Goal: Book appointment/travel/reservation

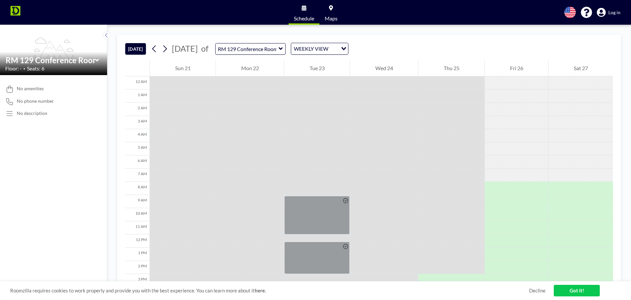
scroll to position [114, 0]
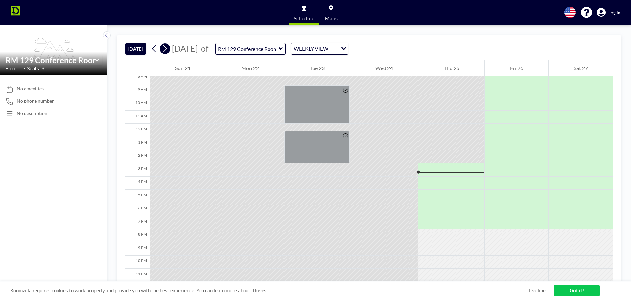
click at [166, 50] on icon at bounding box center [165, 49] width 6 height 10
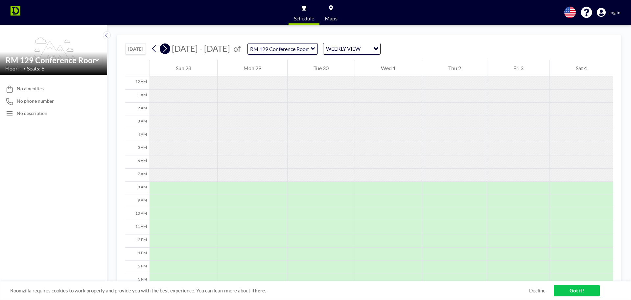
scroll to position [92, 0]
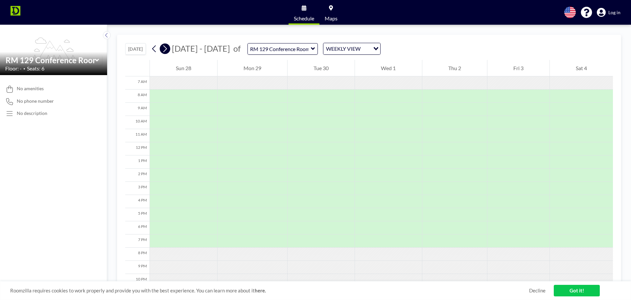
click at [166, 50] on icon at bounding box center [165, 49] width 6 height 10
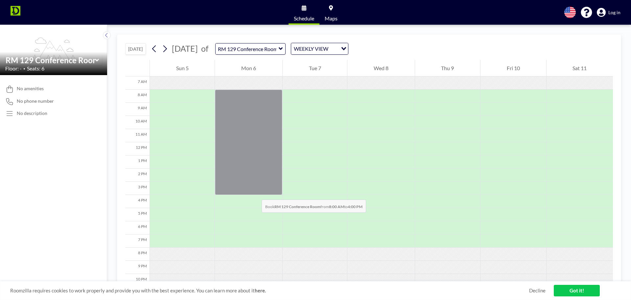
drag, startPoint x: 265, startPoint y: 98, endPoint x: 255, endPoint y: 193, distance: 95.5
click at [255, 193] on div at bounding box center [248, 141] width 67 height 105
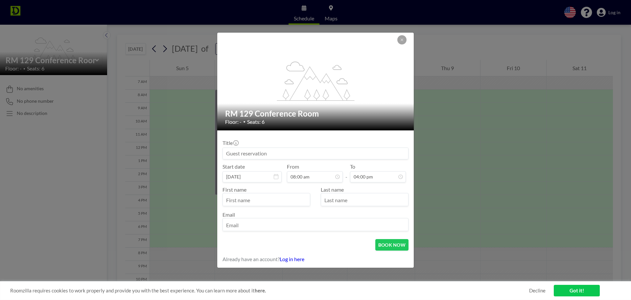
click at [292, 200] on input "text" at bounding box center [266, 199] width 87 height 11
type input "Kathi"
type input "Fredendall"
click at [264, 226] on input "email" at bounding box center [315, 224] width 185 height 11
type input "kfredendall@livnowrelocation.com"
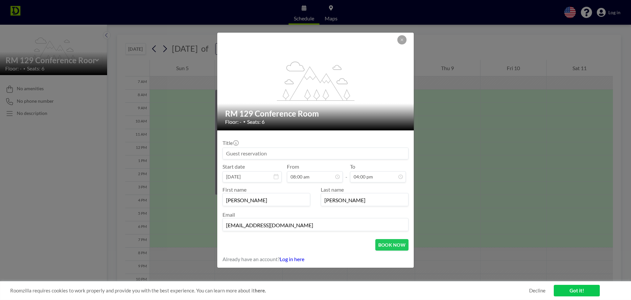
click at [270, 154] on input at bounding box center [315, 153] width 185 height 11
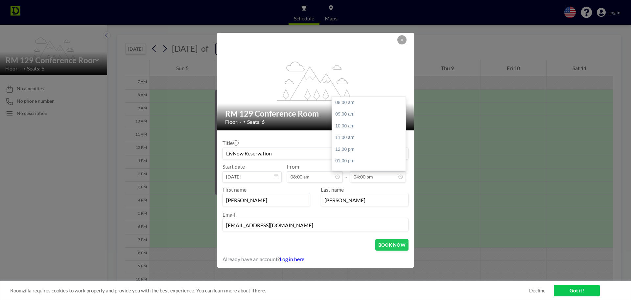
scroll to position [79, 0]
type input "LivNow Reservation"
click at [387, 246] on button "BOOK NOW" at bounding box center [392, 245] width 33 height 12
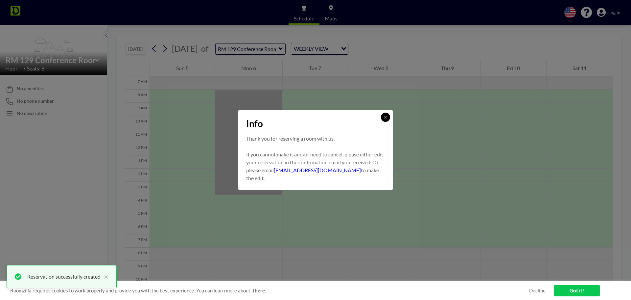
click at [386, 118] on icon at bounding box center [386, 117] width 4 height 4
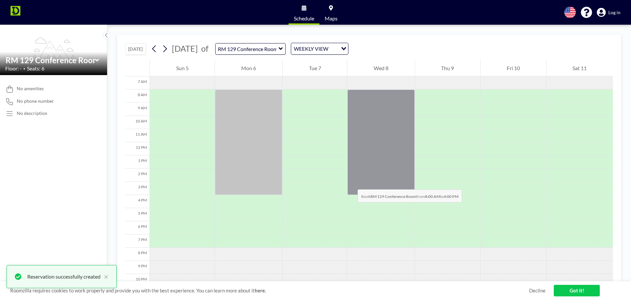
drag, startPoint x: 353, startPoint y: 96, endPoint x: 351, endPoint y: 183, distance: 86.8
click at [351, 183] on div at bounding box center [381, 141] width 67 height 105
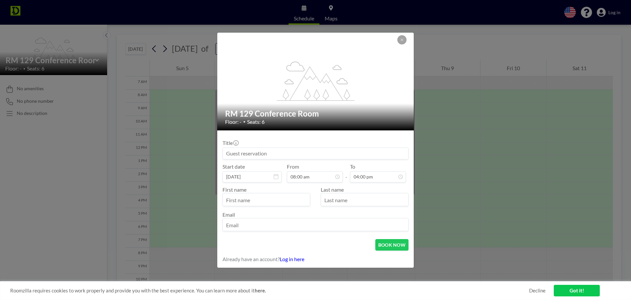
drag, startPoint x: 325, startPoint y: 147, endPoint x: 236, endPoint y: 154, distance: 89.4
click at [236, 154] on div "Title" at bounding box center [316, 149] width 186 height 20
click at [236, 154] on input at bounding box center [315, 153] width 185 height 11
click at [282, 200] on input "text" at bounding box center [266, 199] width 87 height 11
type input "LivNow Relocation"
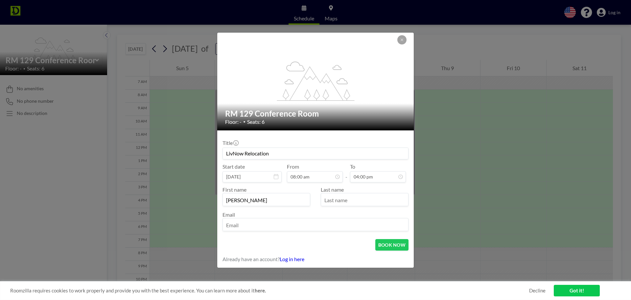
type input "Kathi"
type input "Fredendall"
click at [262, 221] on input "email" at bounding box center [315, 224] width 185 height 11
type input "kfredendall@livnowrelocation.com"
click at [389, 242] on button "BOOK NOW" at bounding box center [392, 245] width 33 height 12
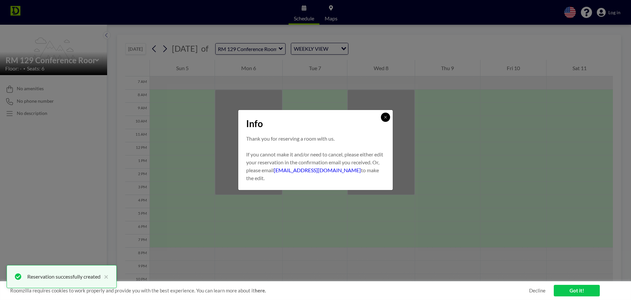
click at [381, 117] on div "Info" at bounding box center [315, 122] width 155 height 25
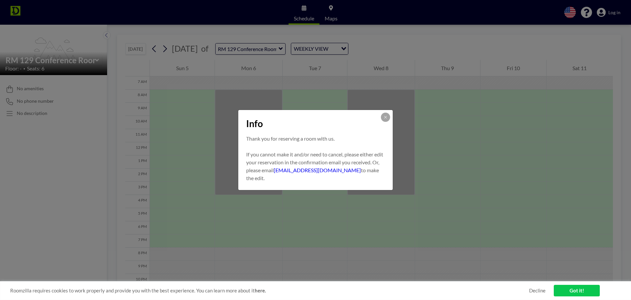
drag, startPoint x: 439, startPoint y: 94, endPoint x: 434, endPoint y: 185, distance: 91.6
click at [434, 185] on div "Info Thank you for reserving a room with us. If you cannot make it and/or need …" at bounding box center [315, 150] width 631 height 300
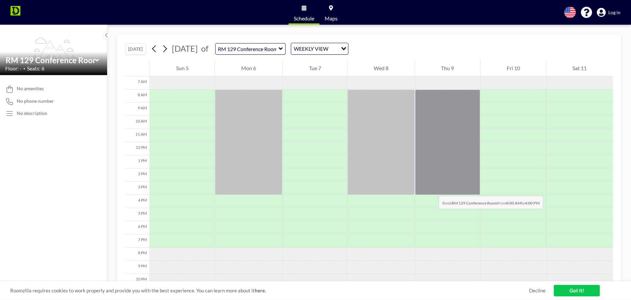
drag, startPoint x: 434, startPoint y: 92, endPoint x: 432, endPoint y: 189, distance: 97.0
click at [432, 189] on div at bounding box center [447, 141] width 65 height 105
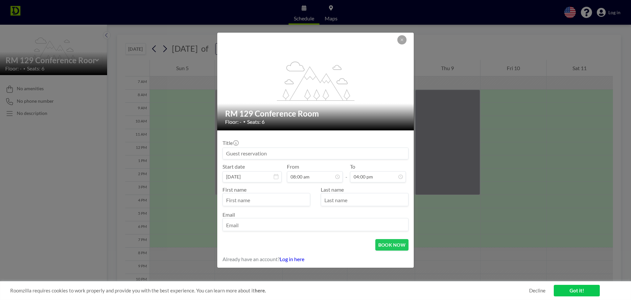
click at [240, 153] on input at bounding box center [315, 153] width 185 height 11
click at [238, 197] on input "text" at bounding box center [266, 199] width 87 height 11
type input "LivNow Relocation"
type input "Kathi"
type input "Fredendall"
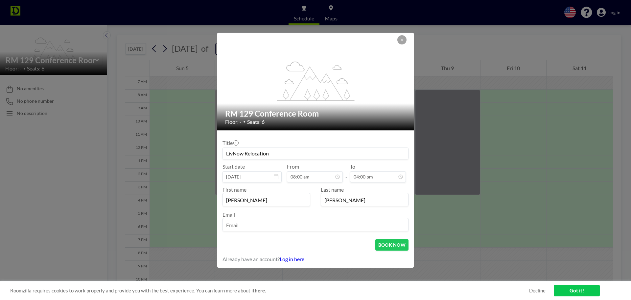
click at [231, 219] on input "email" at bounding box center [315, 224] width 185 height 11
type input "kfredendall@livnowrelocation.com"
click at [392, 247] on button "BOOK NOW" at bounding box center [392, 245] width 33 height 12
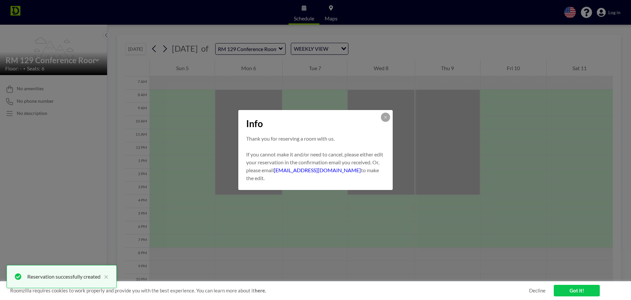
click at [169, 48] on div "Info Thank you for reserving a room with us. If you cannot make it and/or need …" at bounding box center [315, 150] width 631 height 300
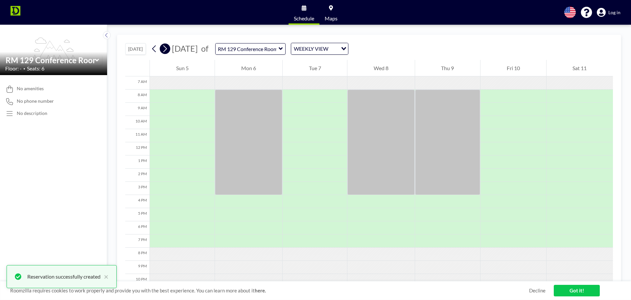
click at [168, 48] on icon at bounding box center [165, 49] width 6 height 10
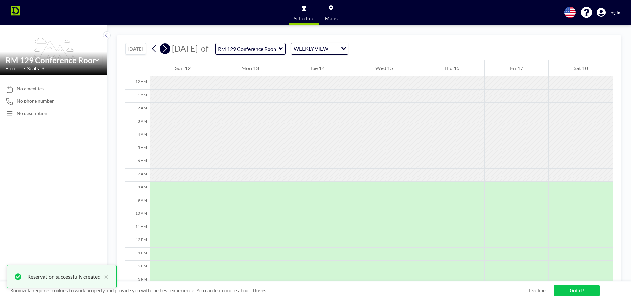
scroll to position [92, 0]
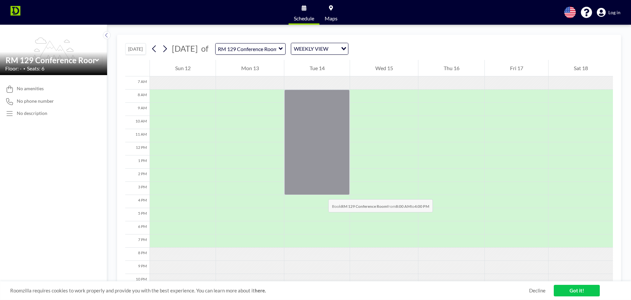
drag, startPoint x: 323, startPoint y: 99, endPoint x: 322, endPoint y: 192, distance: 93.4
click at [322, 192] on div at bounding box center [316, 141] width 65 height 105
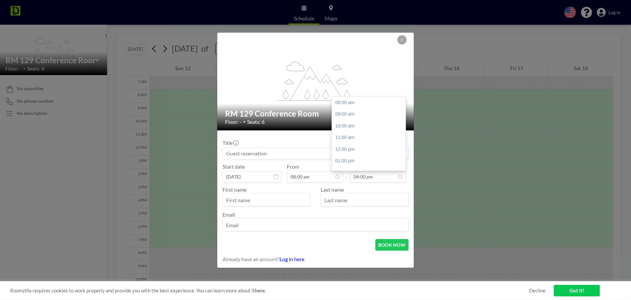
scroll to position [79, 0]
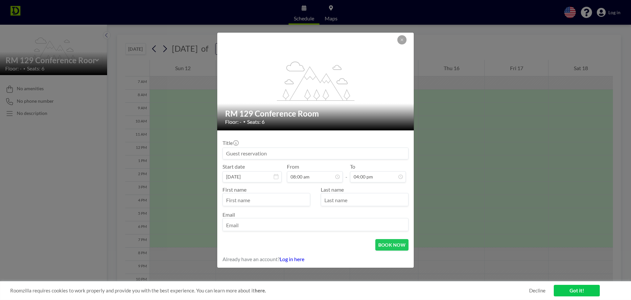
click at [325, 155] on input at bounding box center [315, 153] width 185 height 11
click at [286, 197] on input "text" at bounding box center [266, 199] width 87 height 11
type input "LivNow Relocation"
type input "Kathi"
type input "Fredendall"
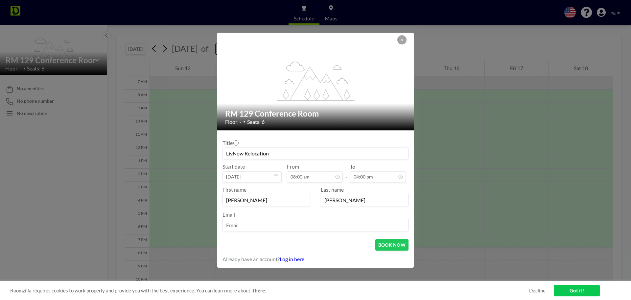
type input "f"
type input "kfredendall@livnowrelocation.com"
click at [395, 243] on button "BOOK NOW" at bounding box center [392, 245] width 33 height 12
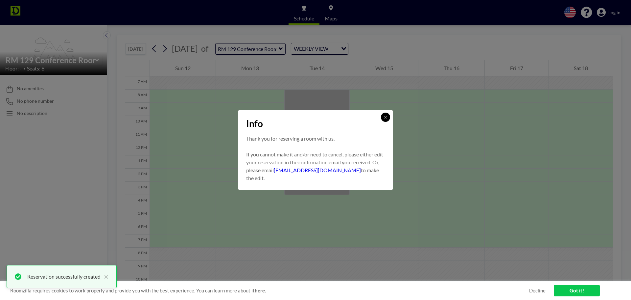
click at [386, 116] on icon at bounding box center [386, 117] width 4 height 4
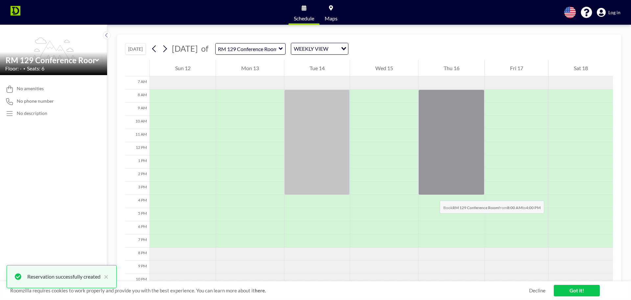
drag, startPoint x: 430, startPoint y: 95, endPoint x: 433, endPoint y: 194, distance: 98.7
click at [433, 194] on div at bounding box center [452, 141] width 66 height 105
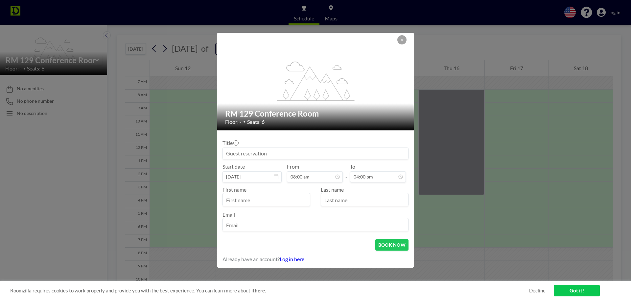
click at [314, 155] on input at bounding box center [315, 153] width 185 height 11
click at [284, 199] on input "text" at bounding box center [266, 199] width 87 height 11
type input "LivNow Relocation"
type input "Kathi"
type input "Fredendall"
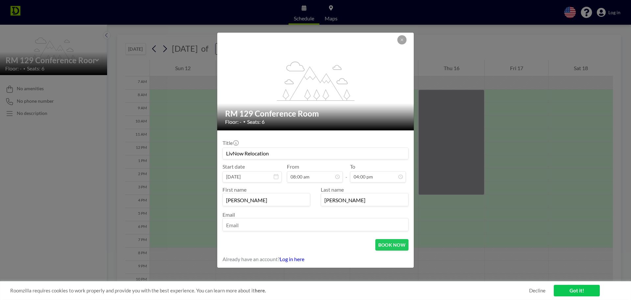
click at [234, 228] on input "email" at bounding box center [315, 224] width 185 height 11
type input "kfredendall@livnowrelocation.com"
click at [389, 243] on button "BOOK NOW" at bounding box center [392, 245] width 33 height 12
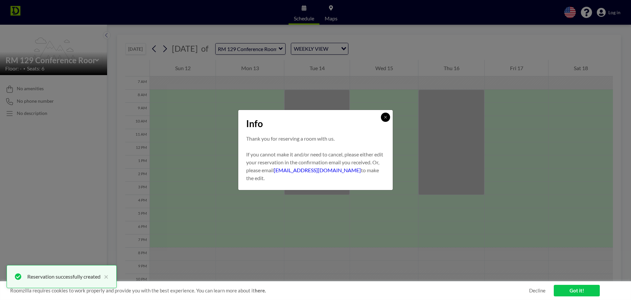
click at [385, 117] on icon at bounding box center [386, 117] width 4 height 4
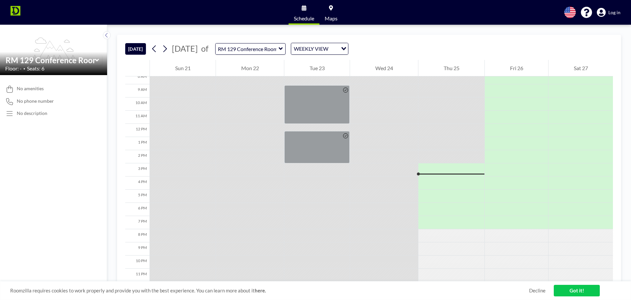
scroll to position [114, 0]
click at [283, 50] on icon at bounding box center [281, 48] width 4 height 7
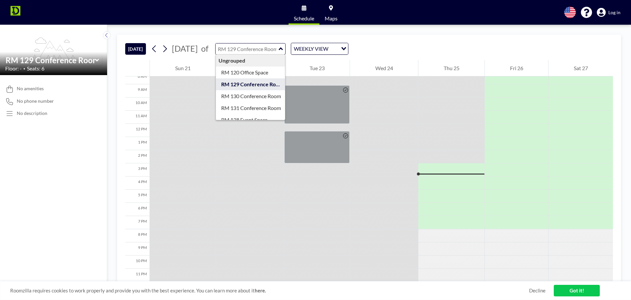
scroll to position [9, 0]
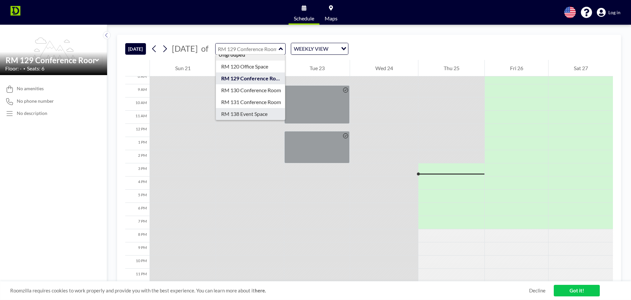
type input "RM 138 Event Space"
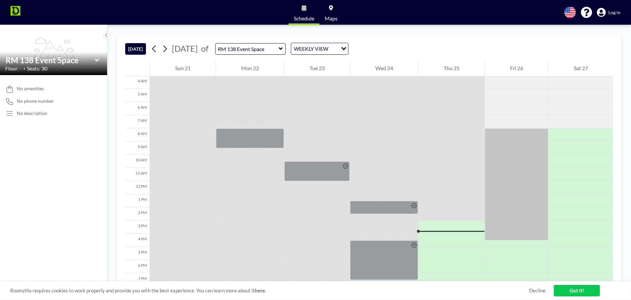
scroll to position [48, 0]
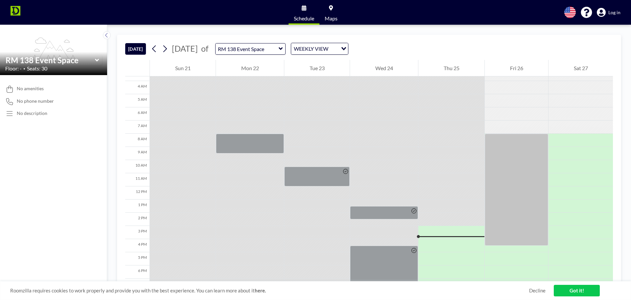
click at [283, 48] on icon at bounding box center [281, 48] width 4 height 7
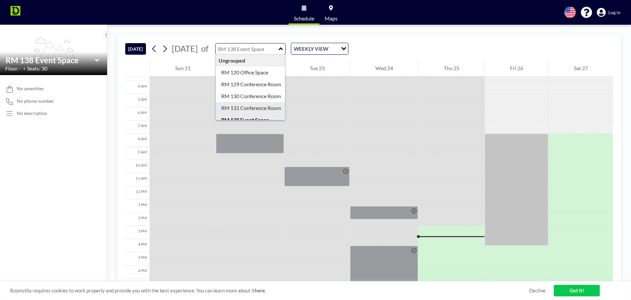
type input "RM 131 Conference Room"
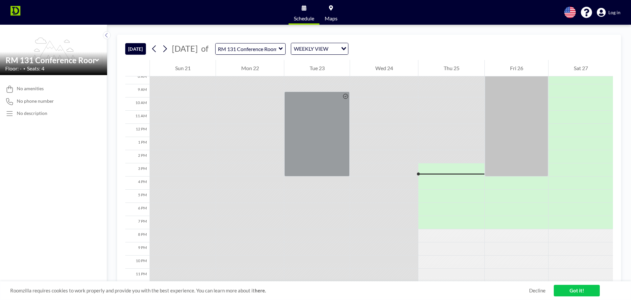
scroll to position [114, 0]
click at [283, 47] on icon at bounding box center [281, 48] width 4 height 7
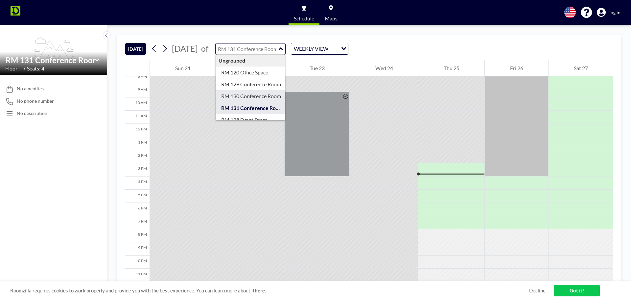
type input "RM 130 Conference Room"
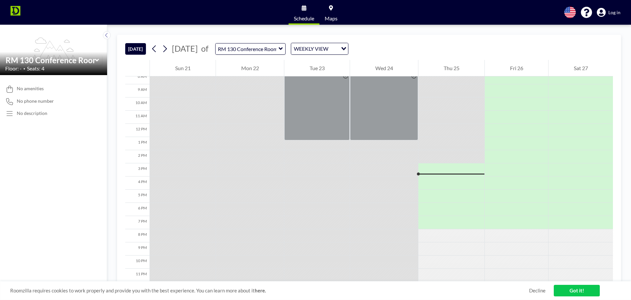
click at [283, 48] on icon at bounding box center [281, 48] width 4 height 3
type input "RM 129 Conference Room"
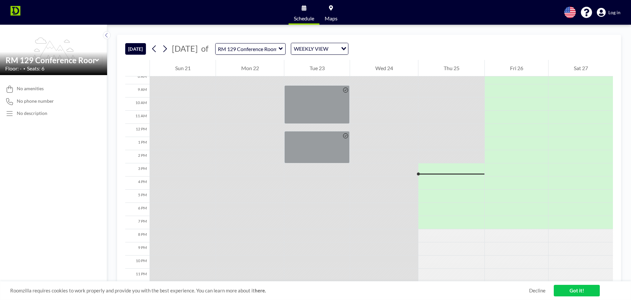
click at [283, 49] on icon at bounding box center [281, 48] width 4 height 3
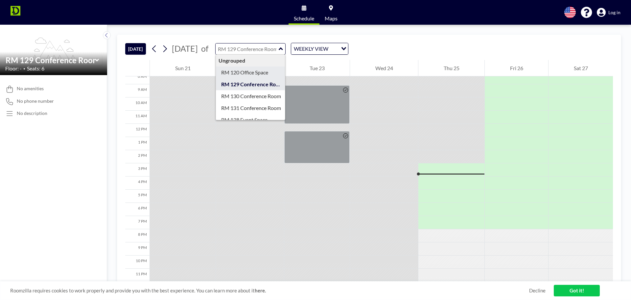
type input "RM 120 Office Space"
